Goal: Complete application form

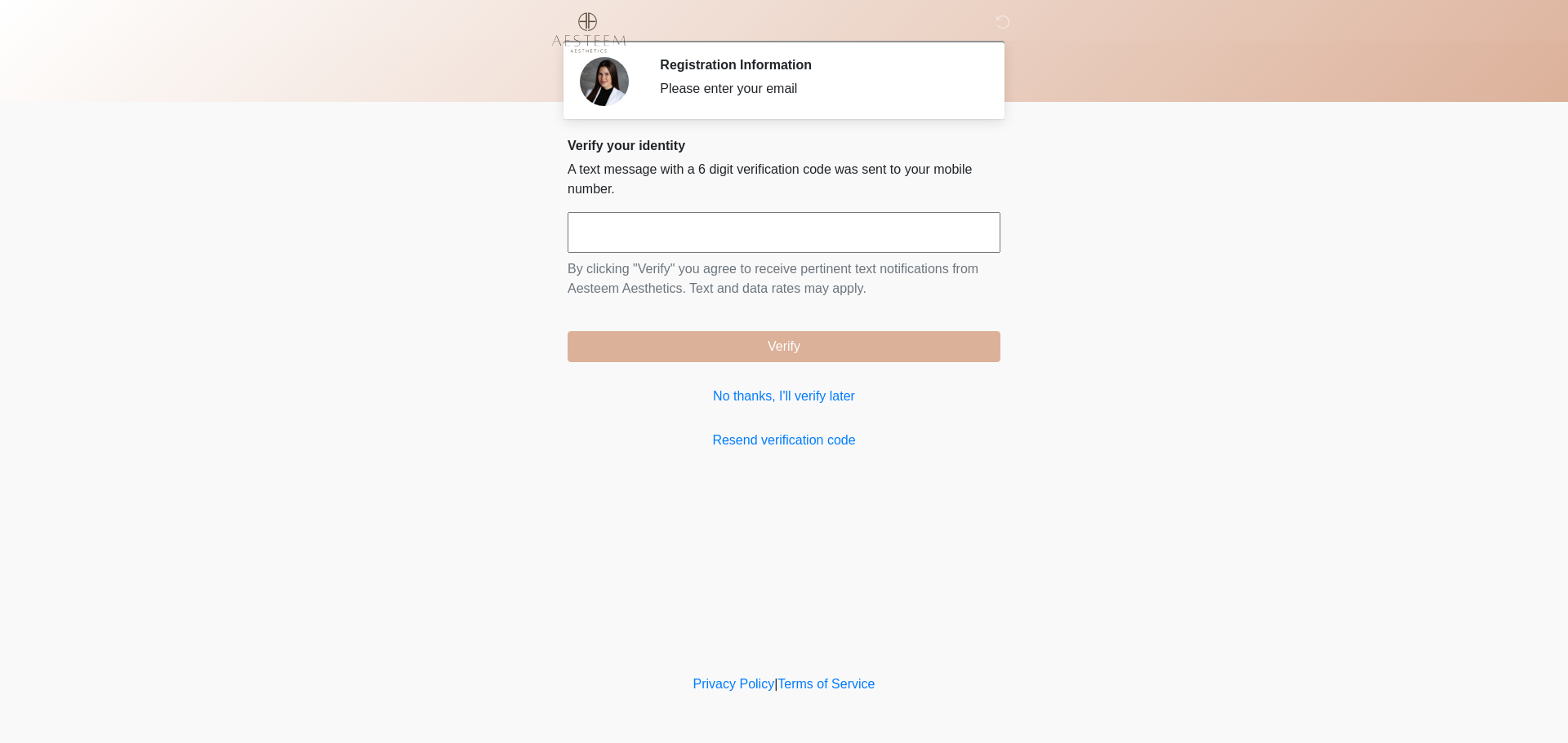
click at [674, 235] on input "text" at bounding box center [784, 232] width 432 height 41
click at [791, 391] on link "No thanks, I'll verify later" at bounding box center [784, 397] width 432 height 20
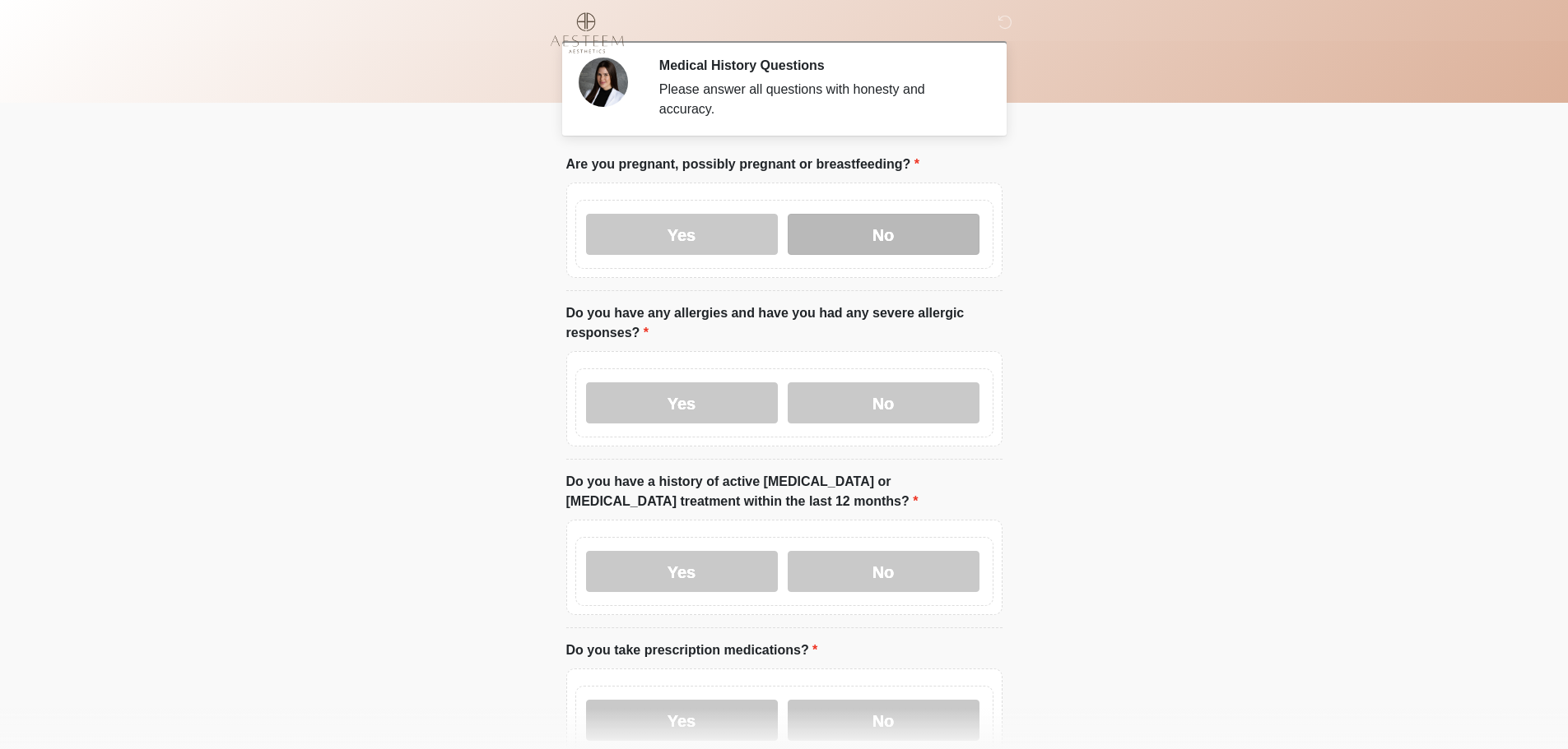
click at [871, 219] on label "No" at bounding box center [883, 234] width 191 height 41
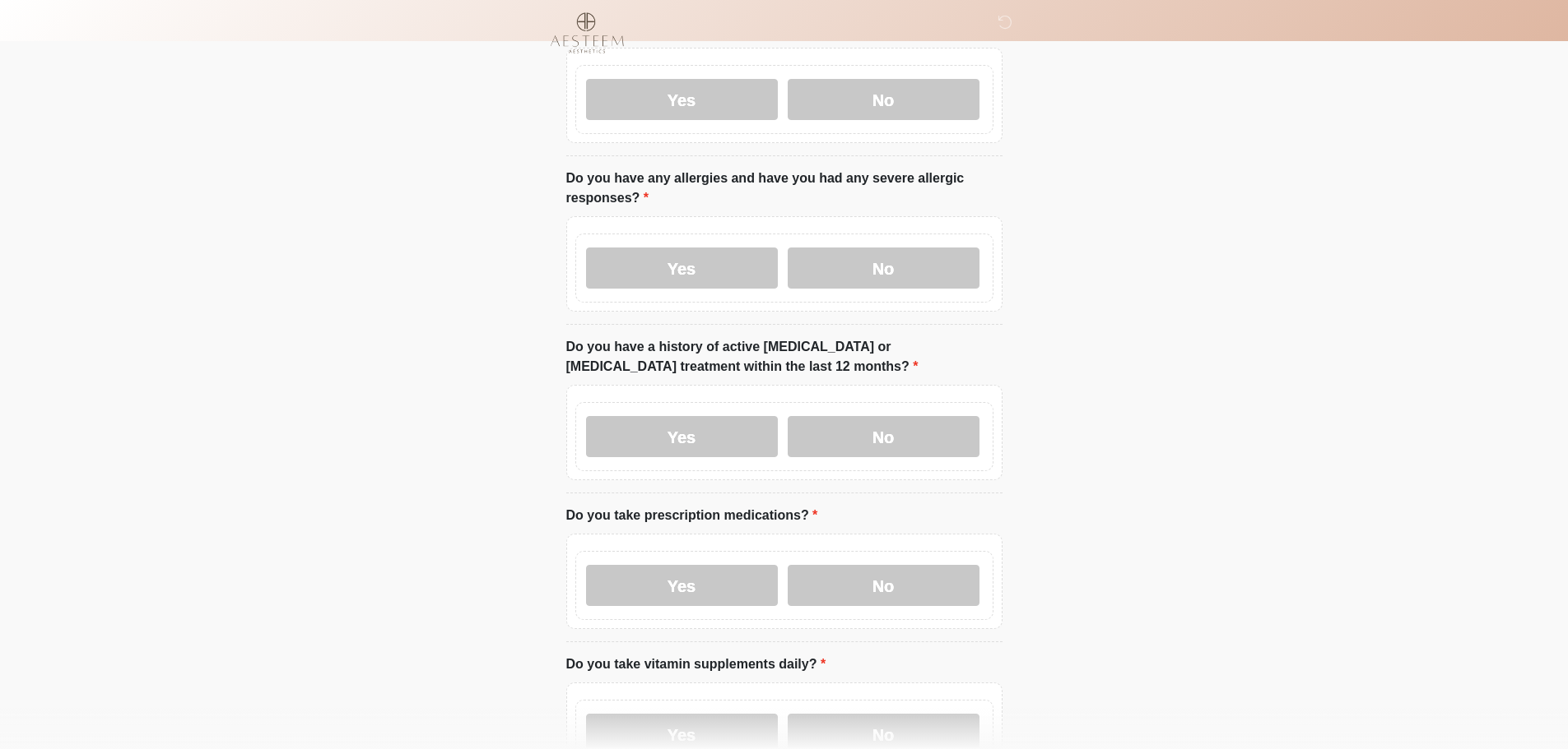
scroll to position [164, 0]
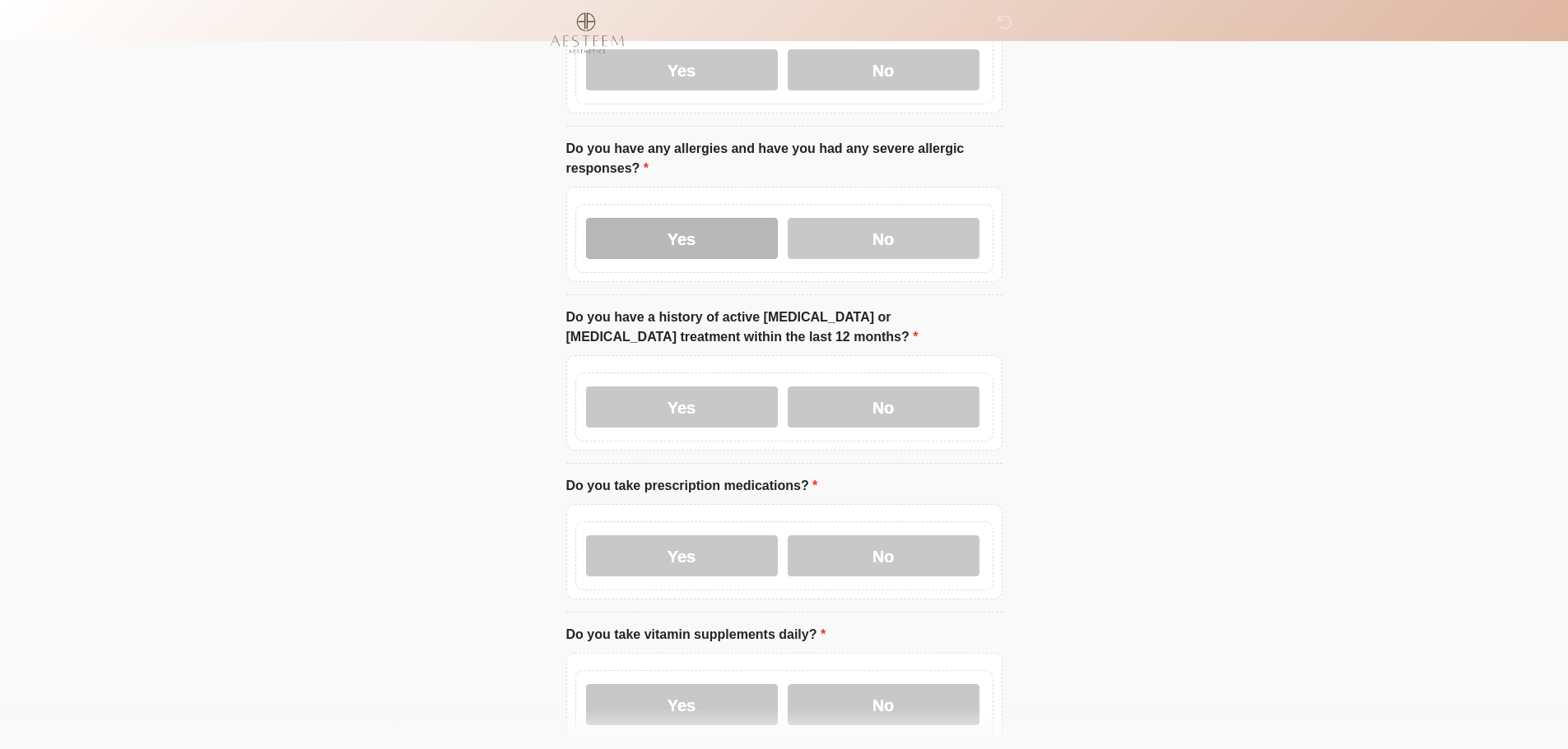
click at [699, 222] on label "Yes" at bounding box center [681, 238] width 191 height 41
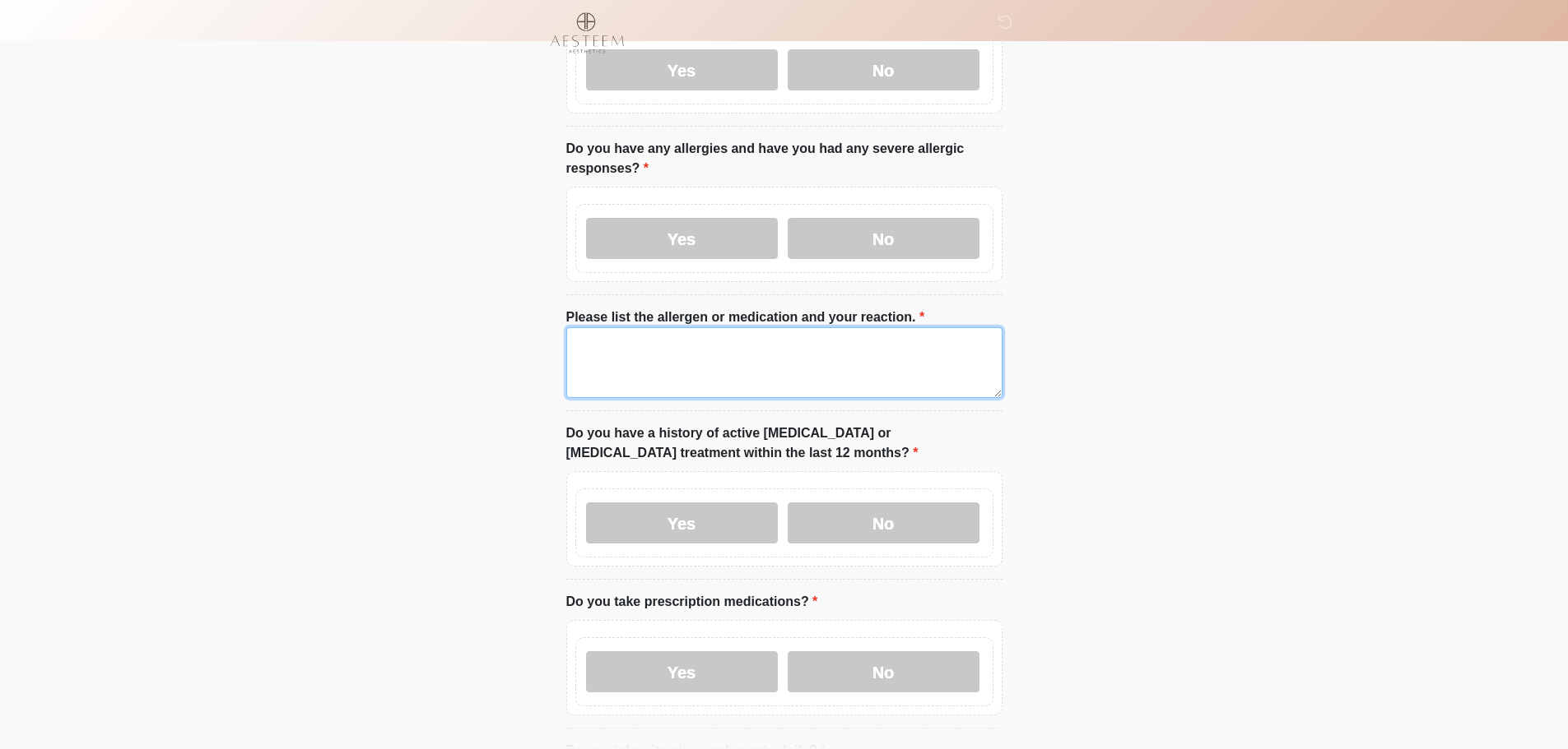
click at [686, 333] on textarea "Please list the allergen or medication and your reaction." at bounding box center [784, 363] width 436 height 71
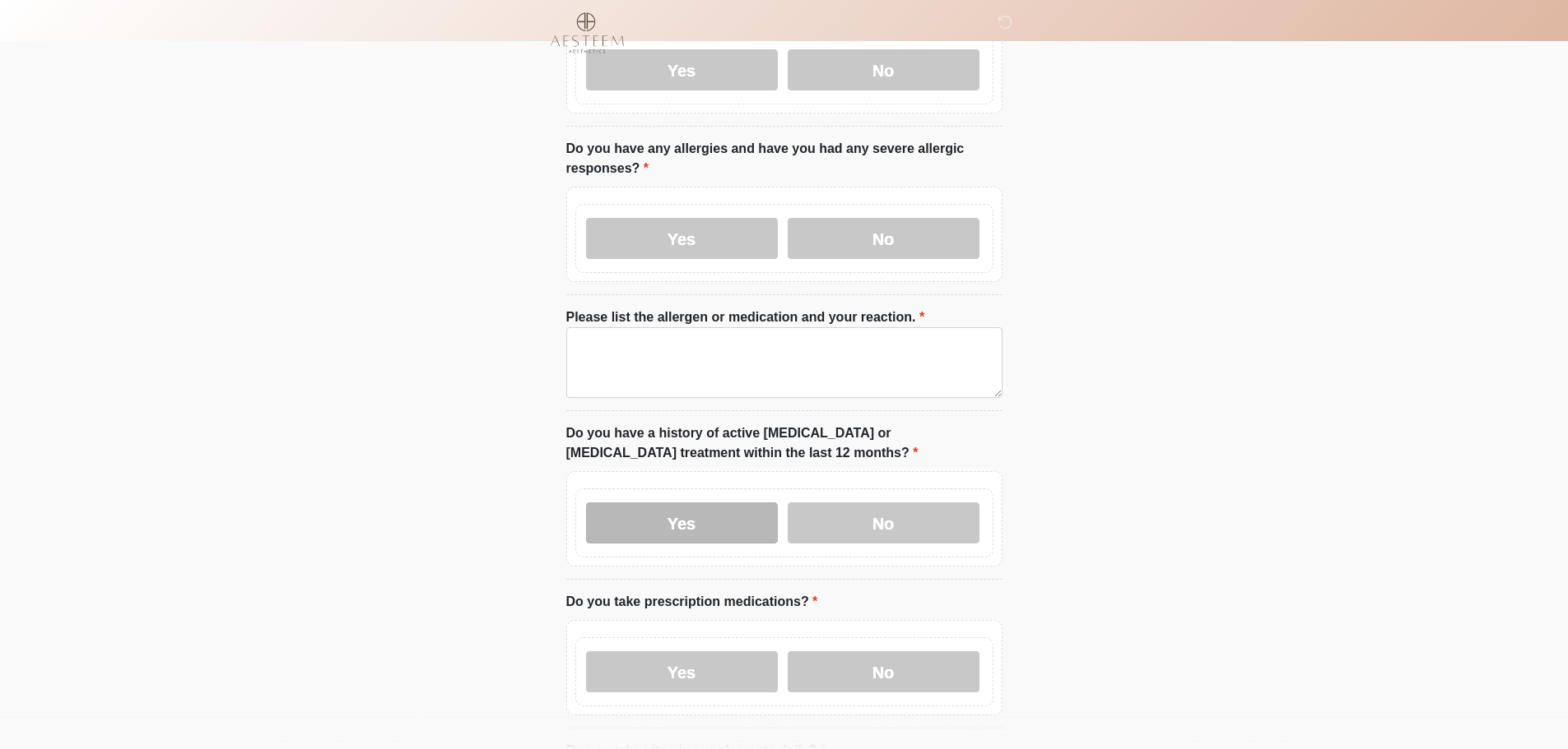
click at [698, 504] on label "Yes" at bounding box center [681, 523] width 191 height 41
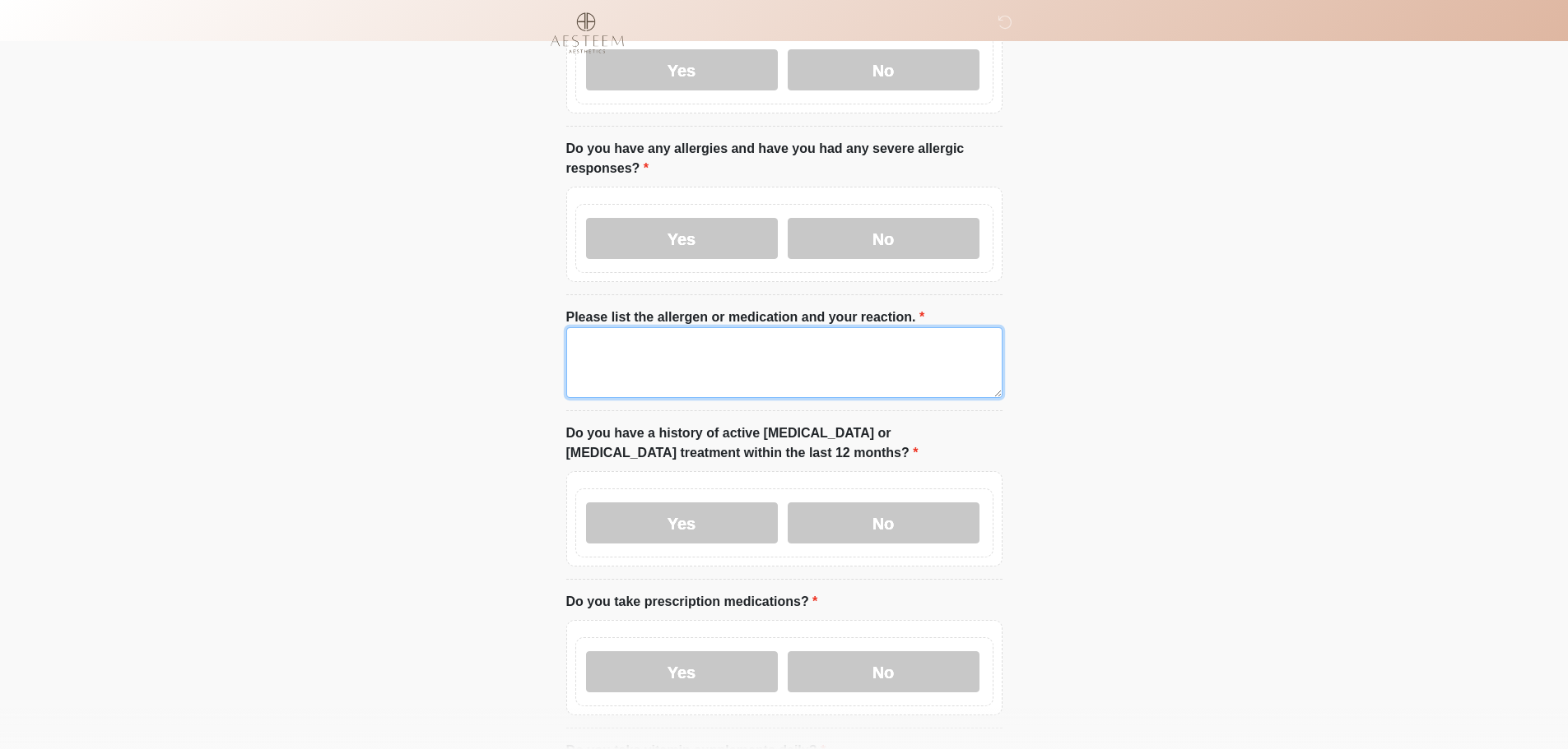
click at [788, 341] on textarea "Please list the allergen or medication and your reaction." at bounding box center [784, 363] width 436 height 71
click at [756, 328] on textarea "Please list the allergen or medication and your reaction." at bounding box center [784, 363] width 436 height 71
type textarea "**********"
click at [899, 439] on label "Do you have a history of active cancer or cancer treatment within the last 12 m…" at bounding box center [784, 443] width 436 height 39
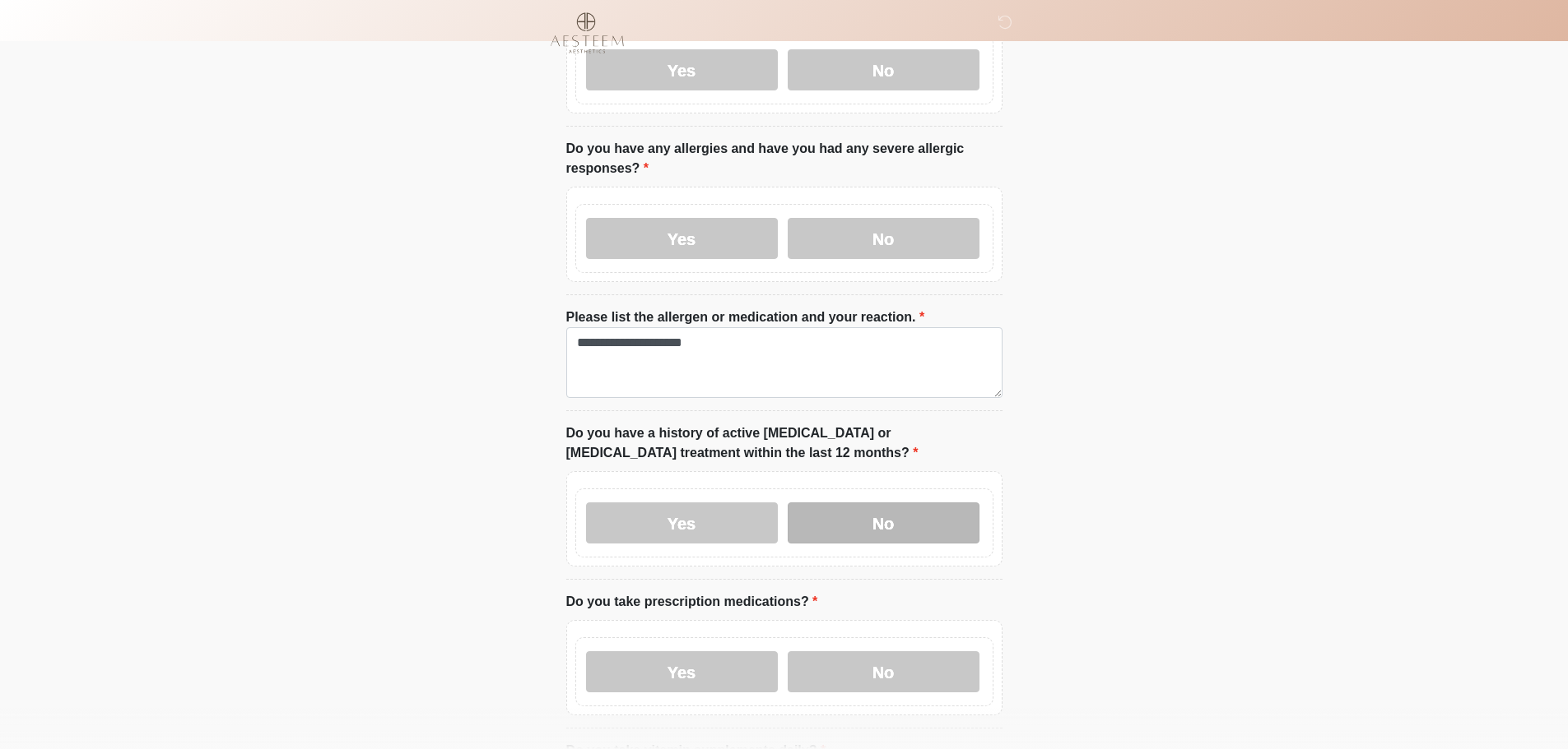
click at [910, 503] on label "No" at bounding box center [883, 523] width 191 height 41
click at [729, 503] on label "Yes" at bounding box center [681, 523] width 191 height 41
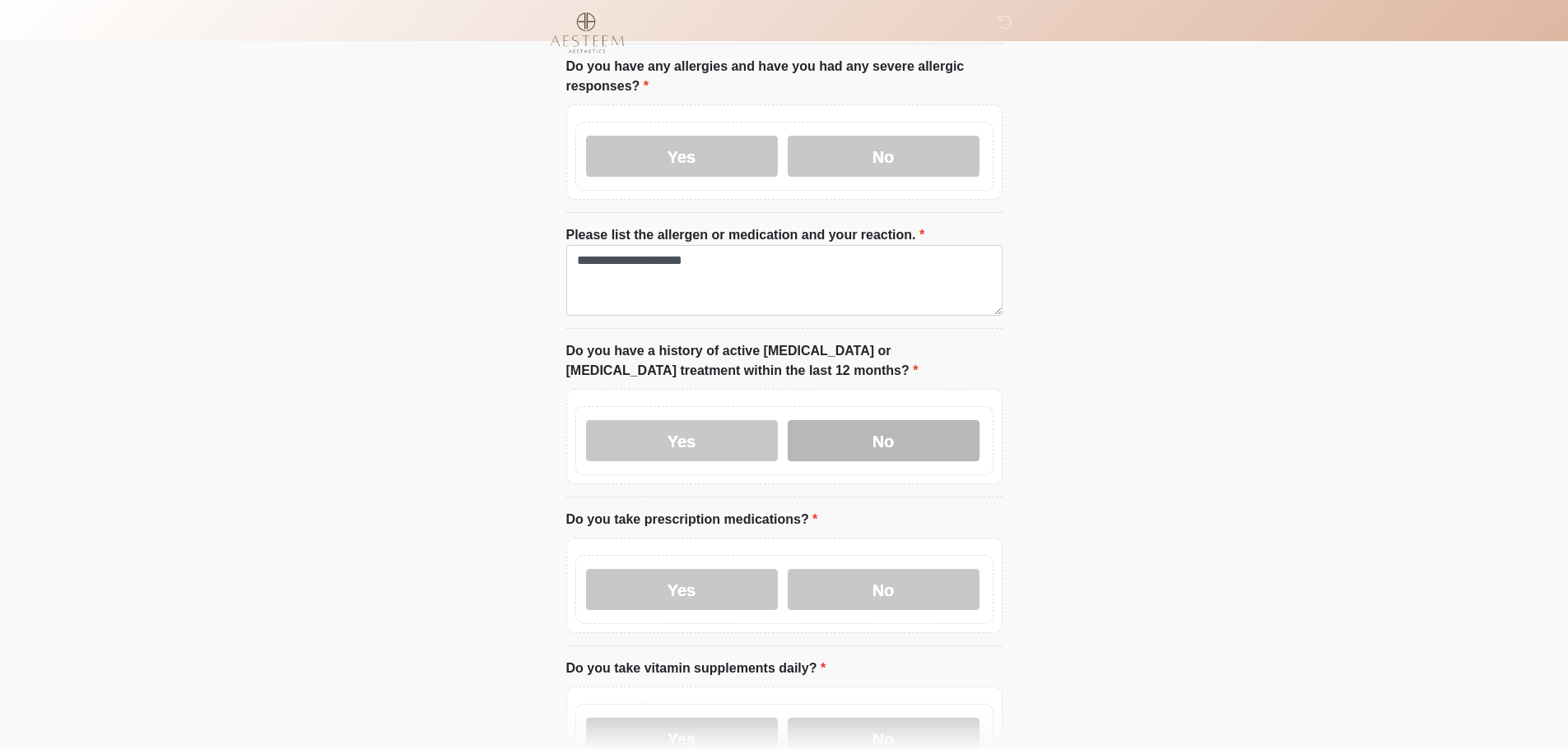
click at [838, 420] on label "No" at bounding box center [883, 440] width 191 height 41
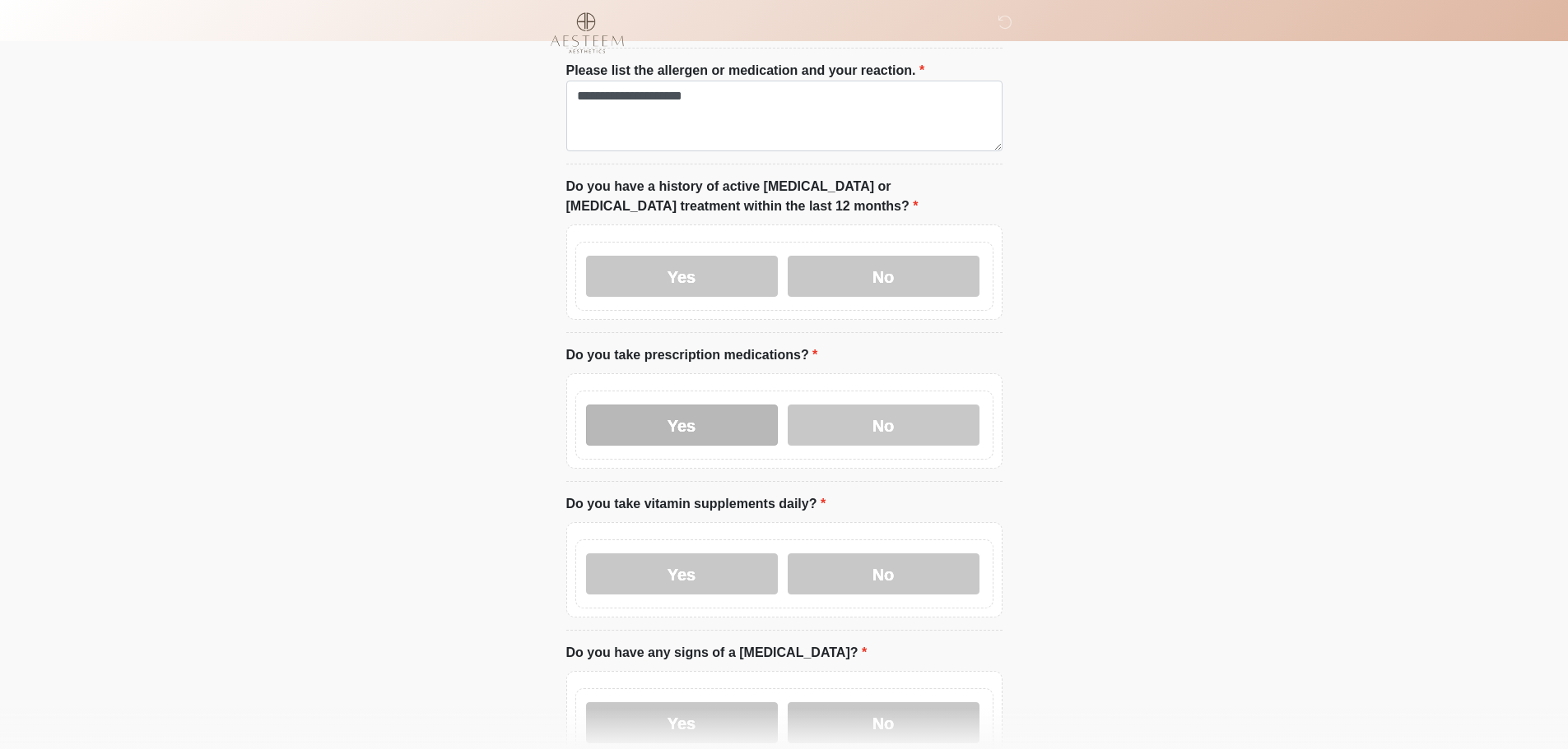
click at [734, 405] on label "Yes" at bounding box center [681, 425] width 191 height 41
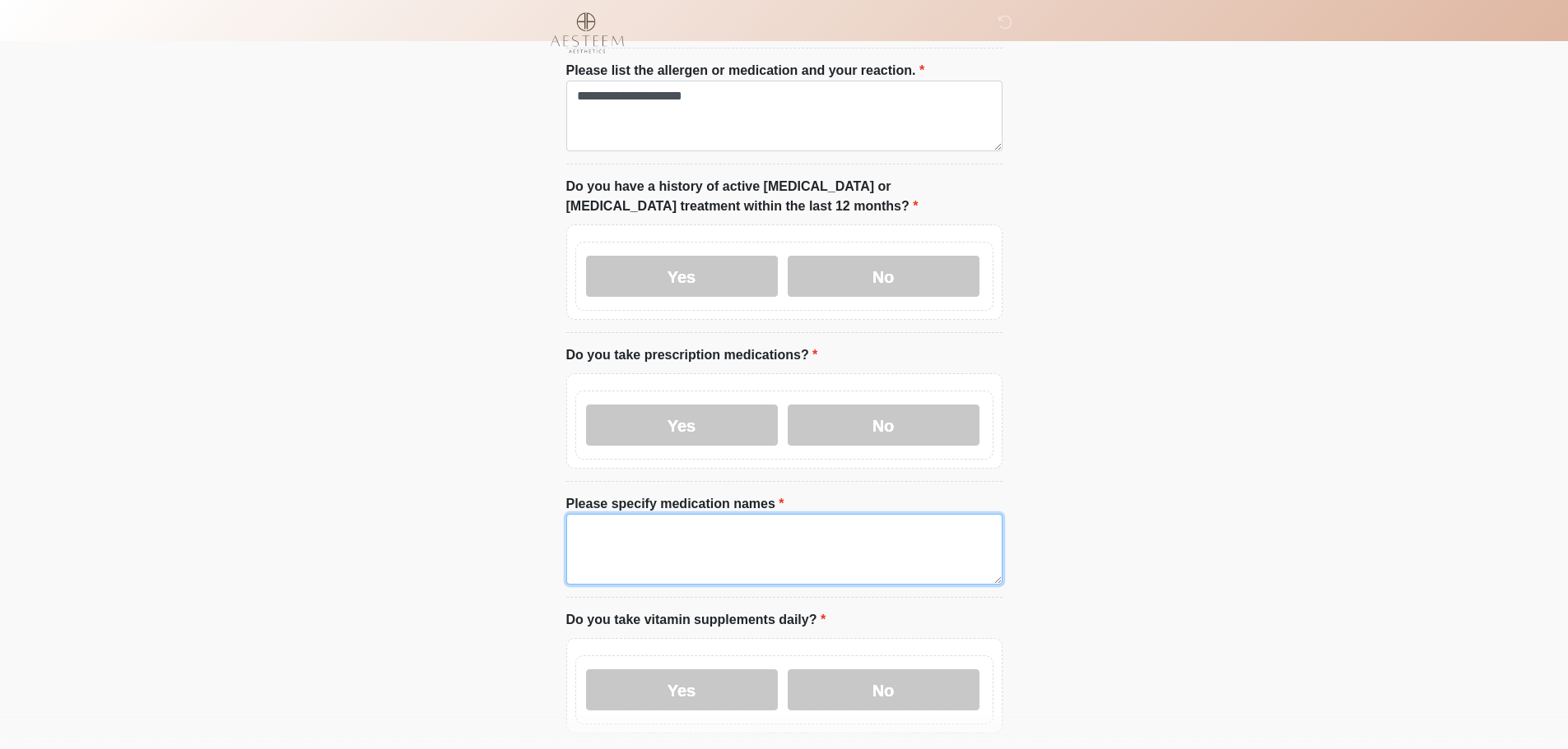
click at [717, 515] on textarea "Please specify medication names" at bounding box center [784, 550] width 436 height 71
type textarea "*"
click at [849, 418] on label "No" at bounding box center [883, 425] width 191 height 41
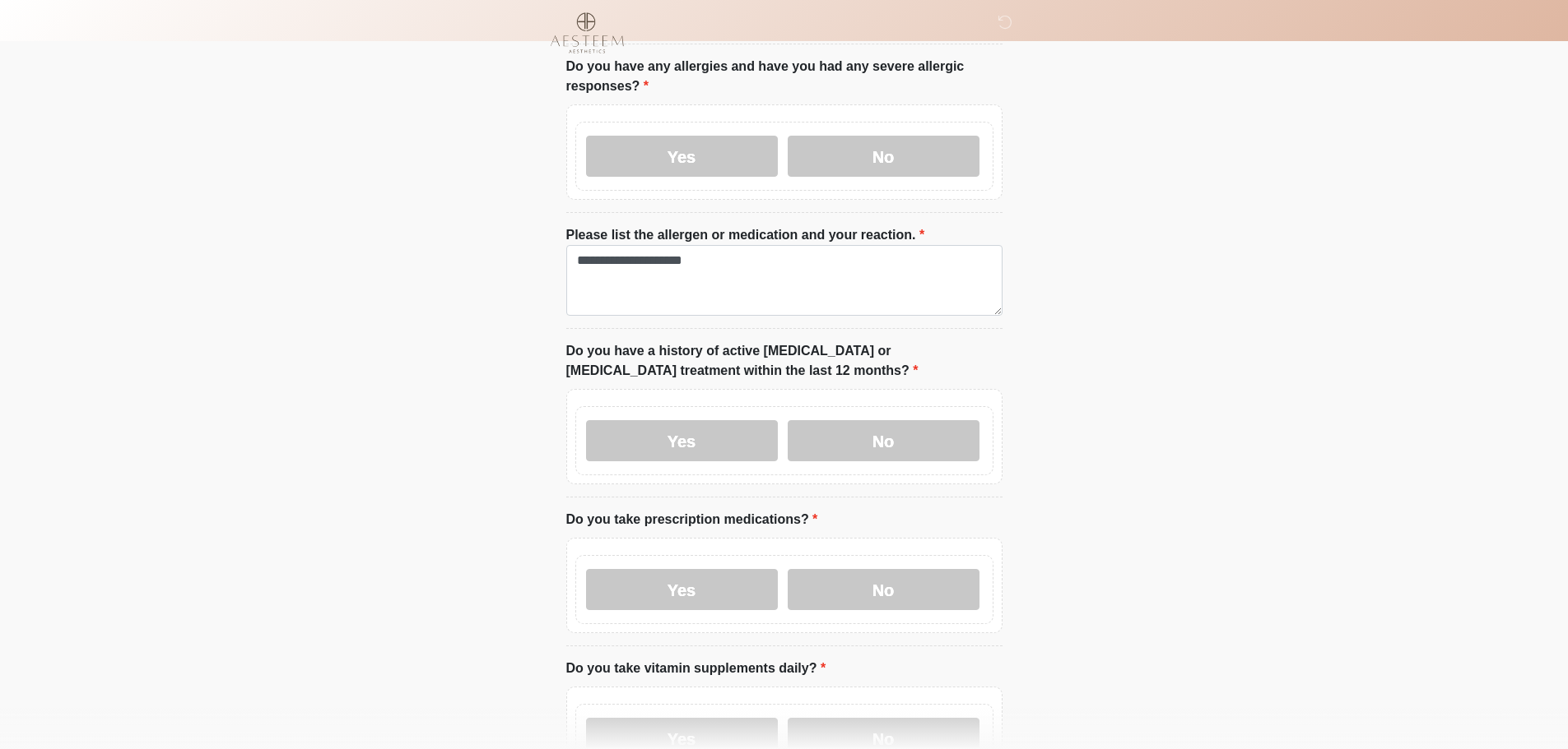
scroll to position [493, 0]
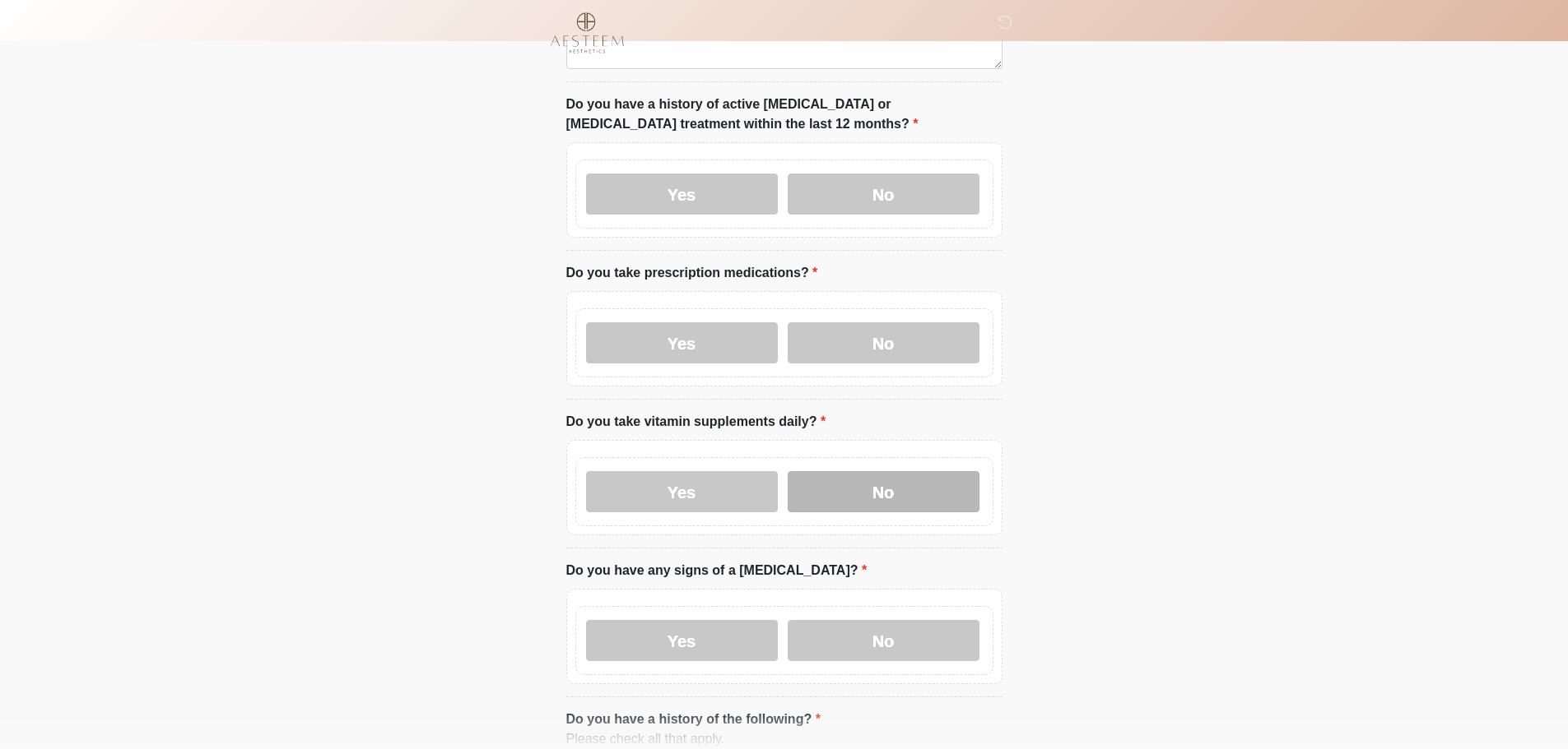
click at [915, 471] on label "No" at bounding box center [883, 491] width 191 height 41
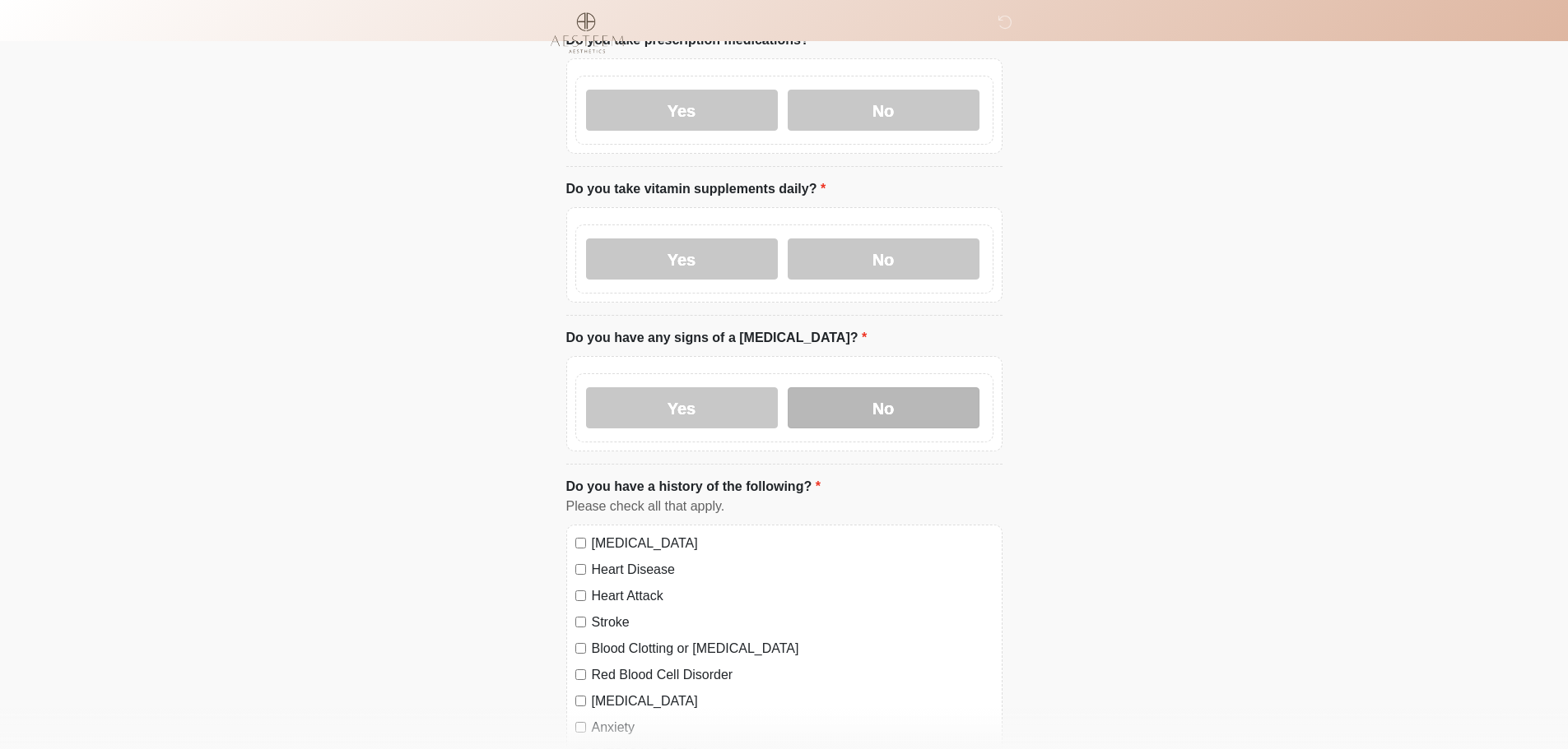
scroll to position [740, 0]
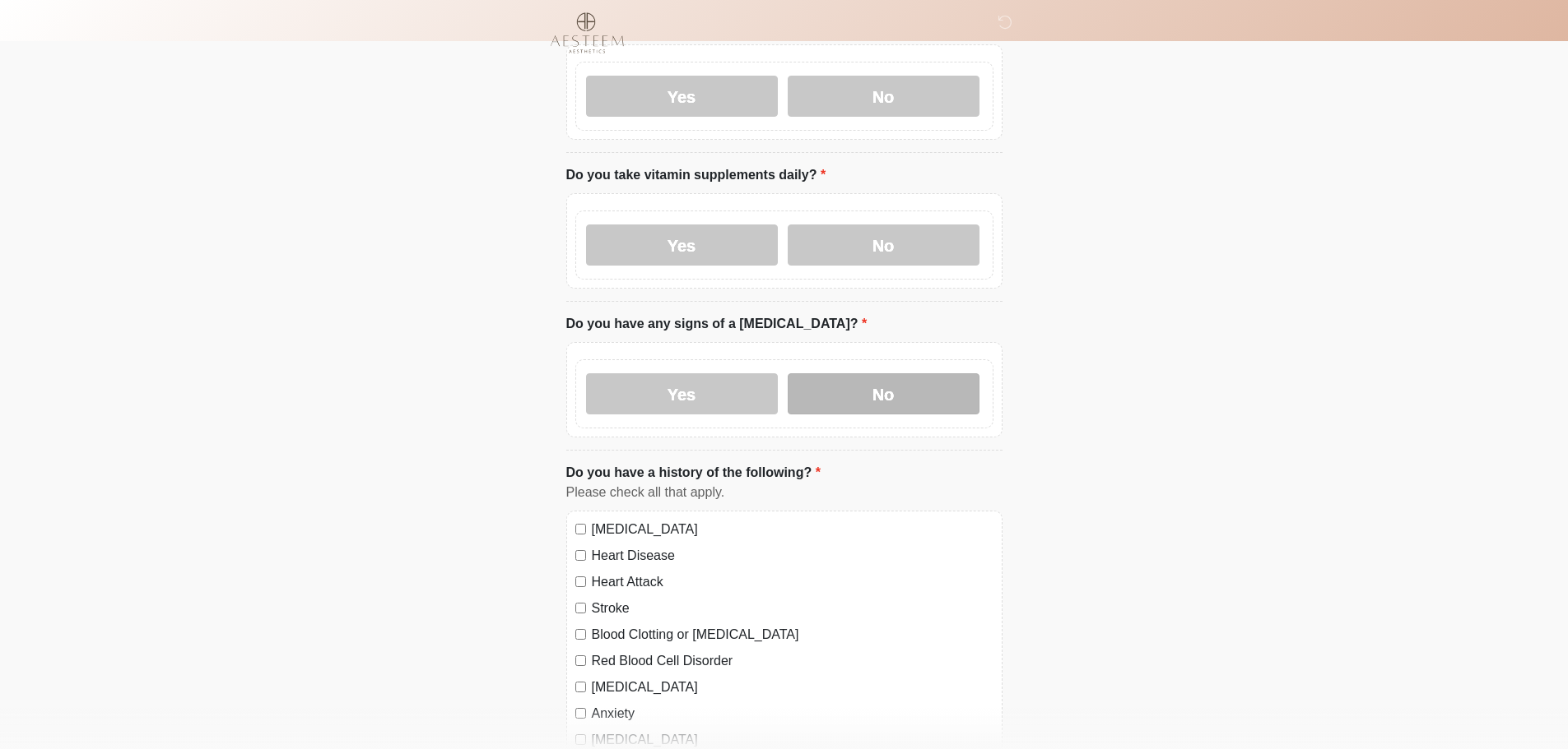
click at [874, 379] on label "No" at bounding box center [883, 393] width 191 height 41
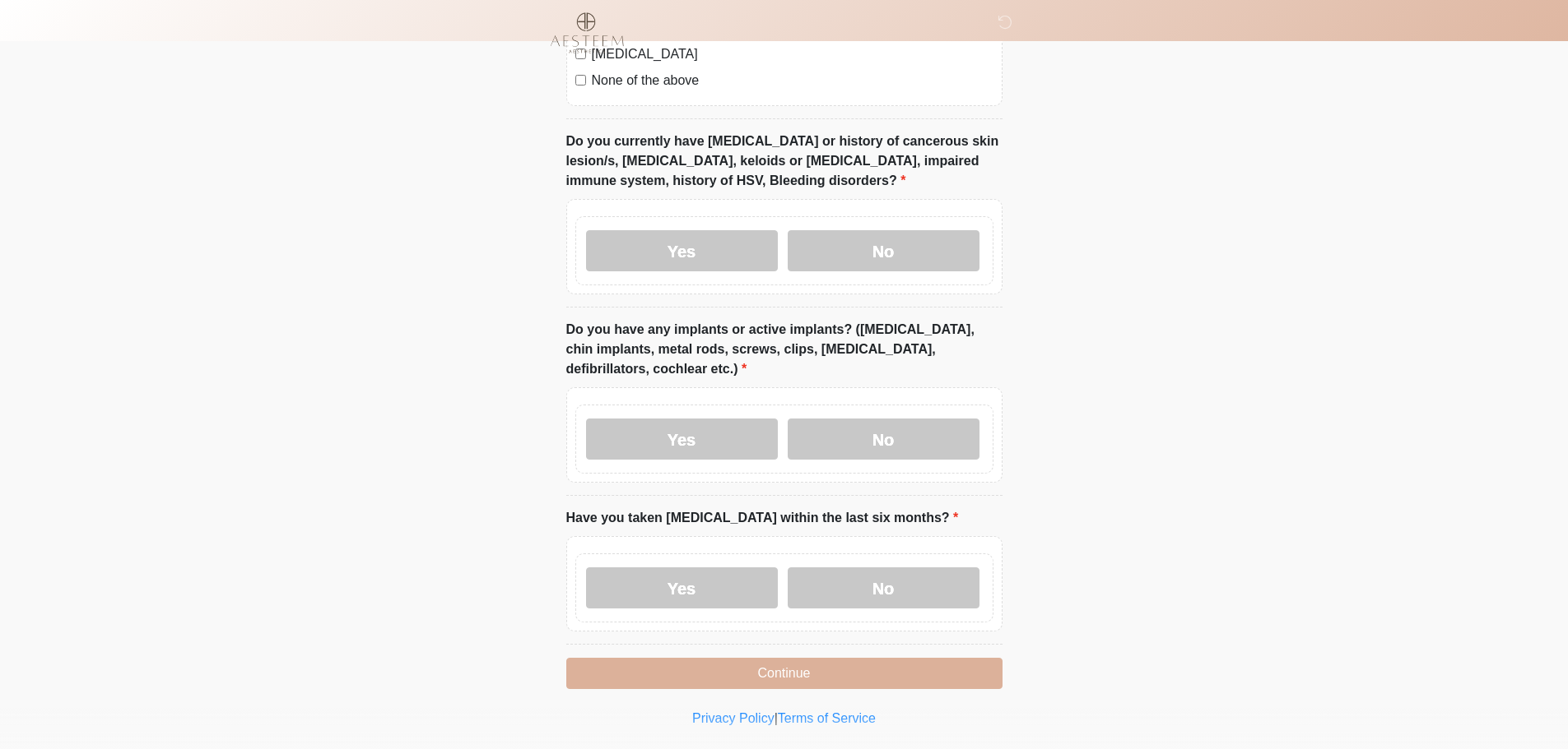
scroll to position [1481, 0]
click at [874, 229] on label "No" at bounding box center [883, 249] width 191 height 41
click at [909, 426] on label "No" at bounding box center [883, 437] width 191 height 41
click at [916, 566] on label "No" at bounding box center [883, 587] width 191 height 41
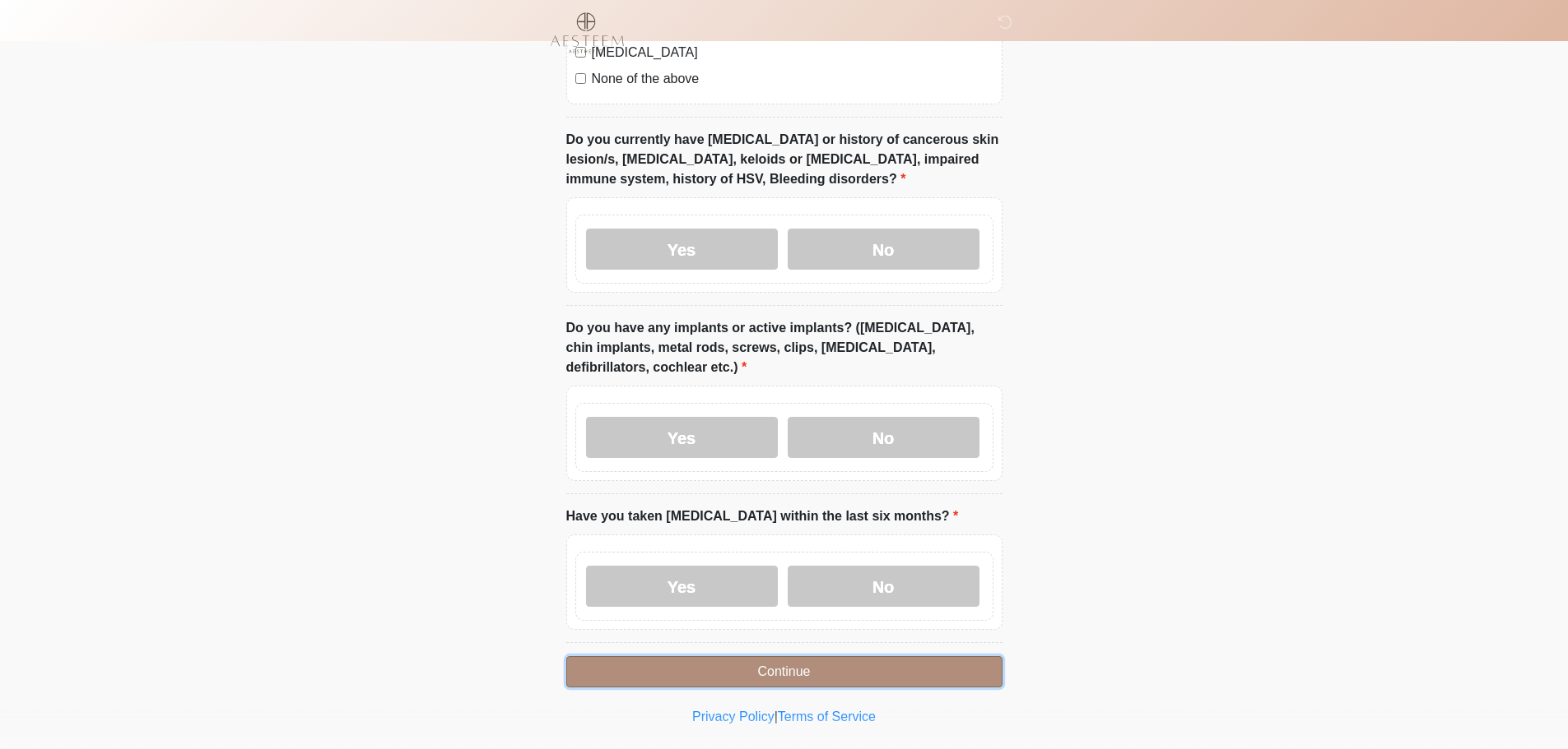
click at [869, 661] on button "Continue" at bounding box center [784, 672] width 436 height 32
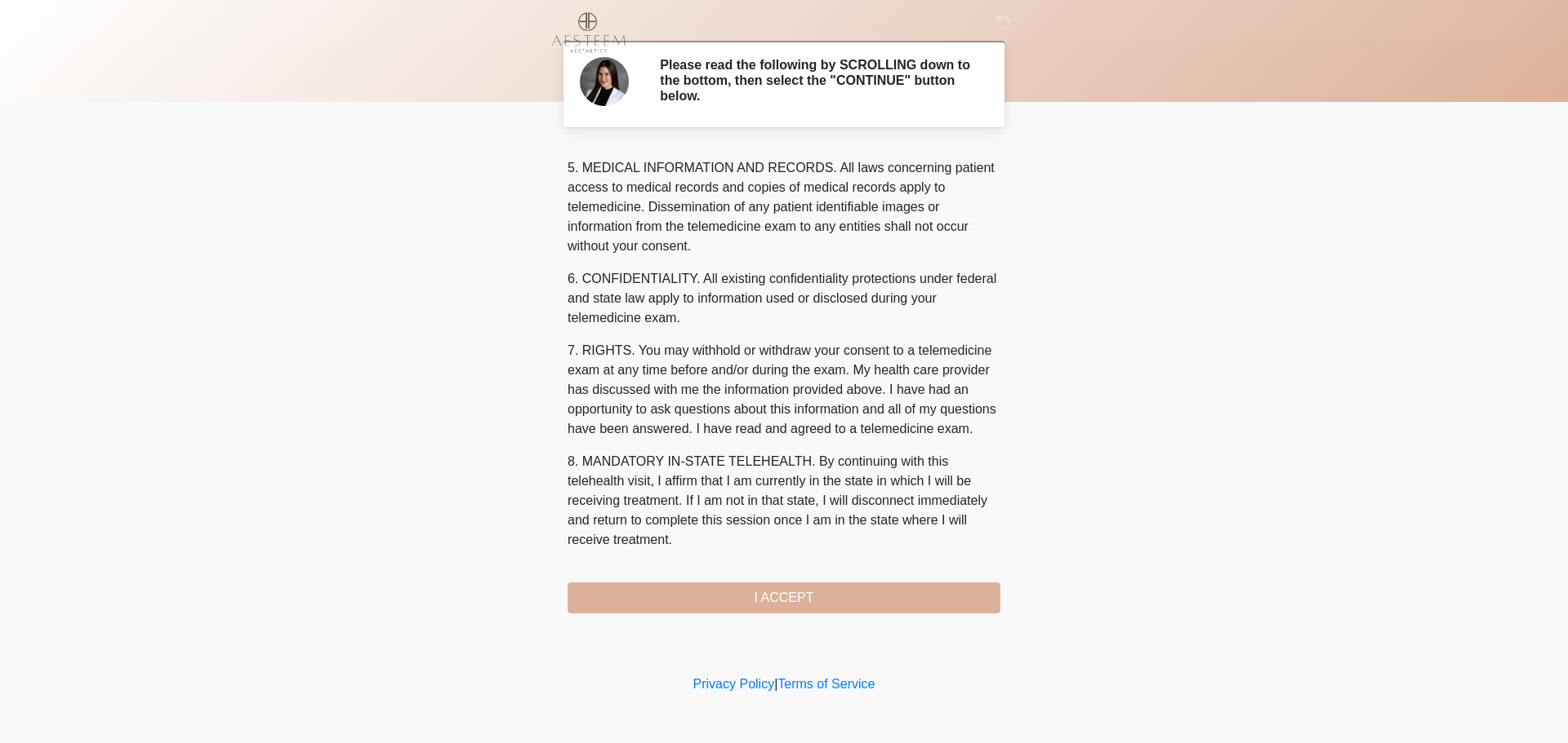
scroll to position [529, 0]
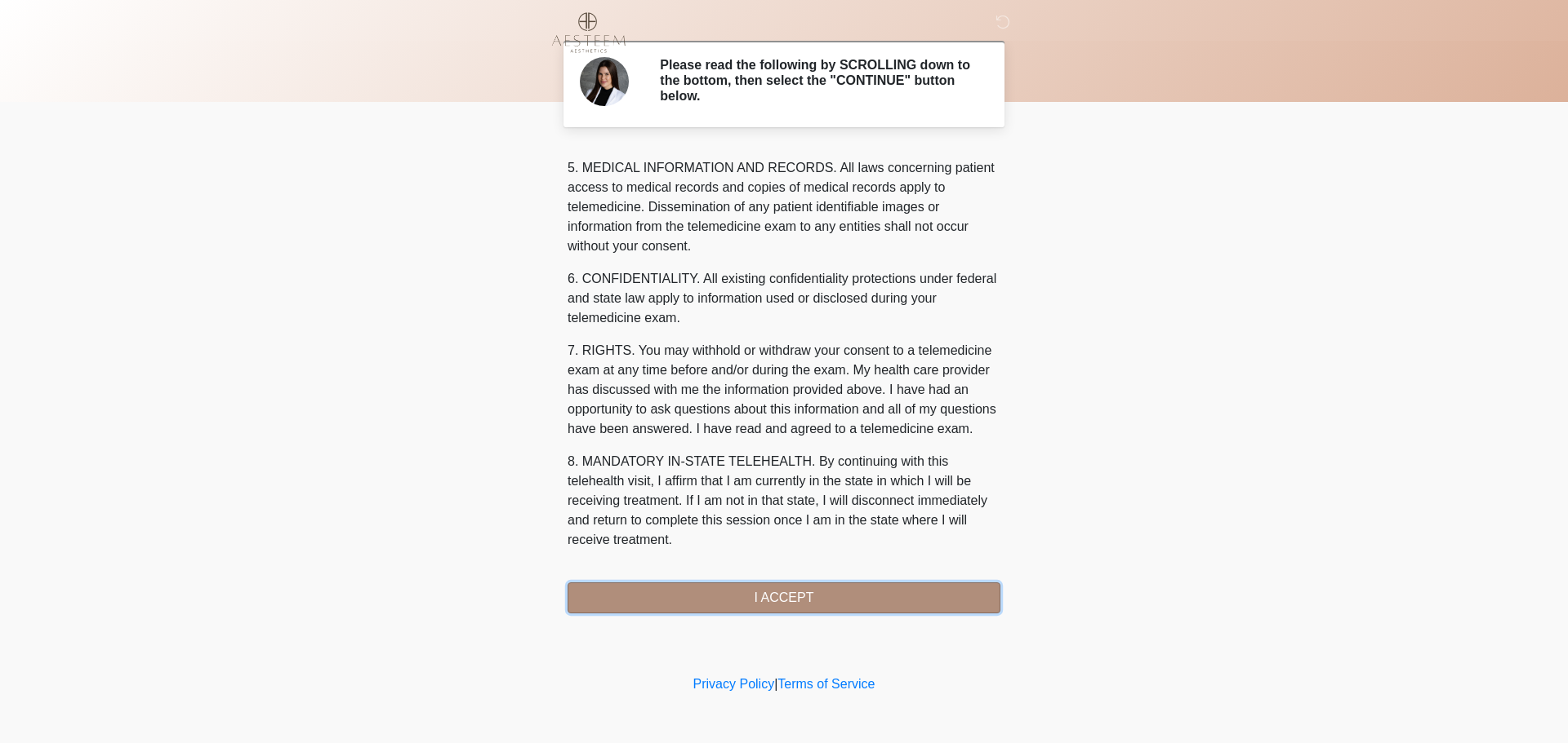
click at [781, 597] on button "I ACCEPT" at bounding box center [784, 598] width 432 height 31
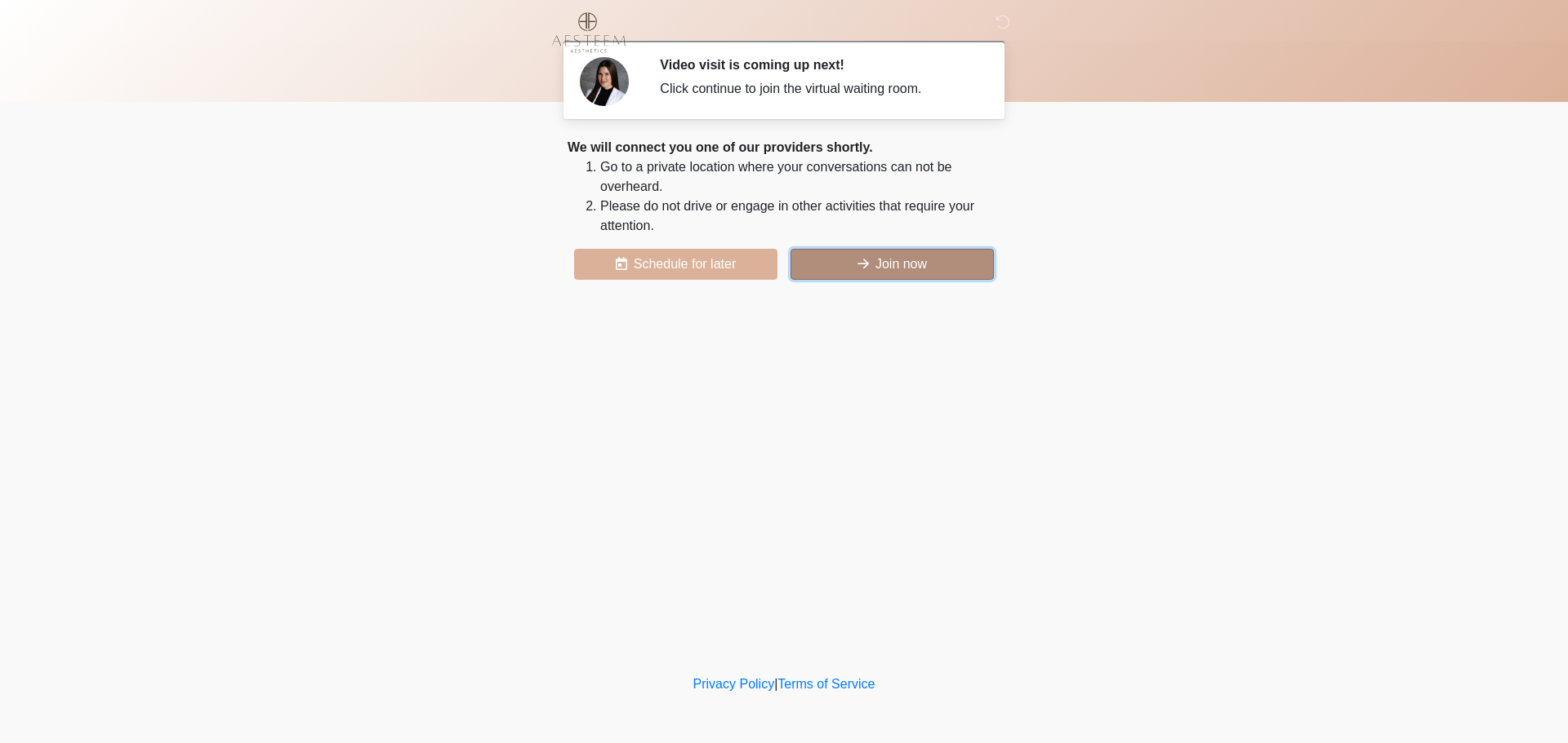
click at [884, 260] on button "Join now" at bounding box center [891, 264] width 203 height 31
